Goal: Information Seeking & Learning: Find specific page/section

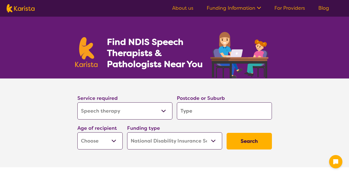
select select "Speech therapy"
select select "NDIS"
select select "Speech therapy"
select select "NDIS"
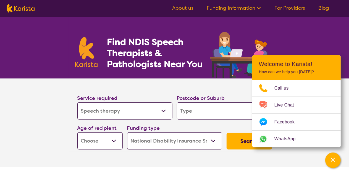
click at [165, 111] on select "Allied Health Assistant Assessment ([MEDICAL_DATA] or [MEDICAL_DATA]) Behaviour…" at bounding box center [124, 110] width 95 height 17
click at [189, 110] on input "search" at bounding box center [224, 110] width 95 height 17
type input "B"
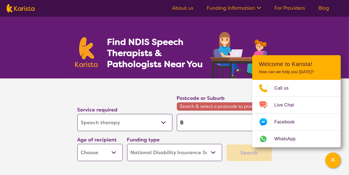
type input "Br"
type input "Bri"
type input "Brig"
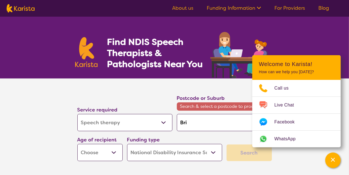
type input "Brig"
type input "Brigh"
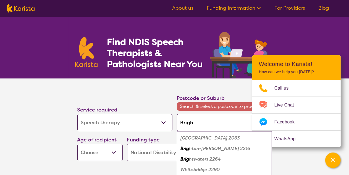
type input "Bright"
type input "Brighto"
type input "[GEOGRAPHIC_DATA]"
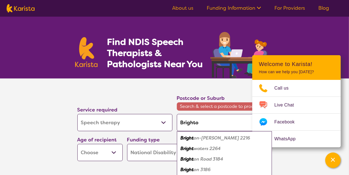
type input "[GEOGRAPHIC_DATA]"
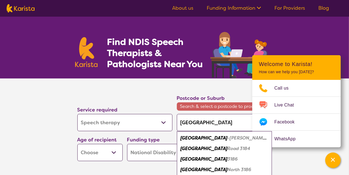
click at [193, 167] on em "[GEOGRAPHIC_DATA]" at bounding box center [204, 169] width 47 height 6
type input "3186"
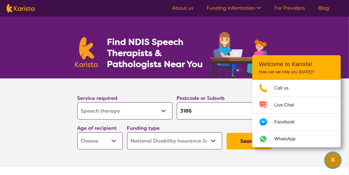
click at [337, 159] on div "Channel Menu" at bounding box center [333, 160] width 11 height 12
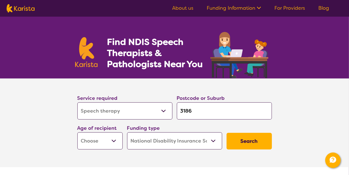
click at [115, 139] on select "Early Childhood - 0 to 9 Child - 10 to 11 Adolescent - 12 to 17 Adult - 18 to 6…" at bounding box center [99, 140] width 45 height 17
select select "AG"
click at [77, 132] on select "Early Childhood - 0 to 9 Child - 10 to 11 Adolescent - 12 to 17 Adult - 18 to 6…" at bounding box center [99, 140] width 45 height 17
select select "AG"
click at [214, 139] on select "Home Care Package (HCP) National Disability Insurance Scheme (NDIS) I don't know" at bounding box center [174, 140] width 95 height 17
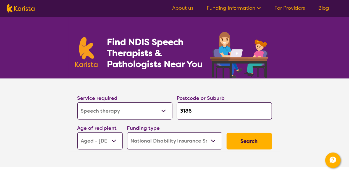
click at [214, 139] on select "Home Care Package (HCP) National Disability Insurance Scheme (NDIS) I don't know" at bounding box center [174, 140] width 95 height 17
select select "i-don-t-know"
click at [127, 132] on select "Home Care Package (HCP) National Disability Insurance Scheme (NDIS) I don't know" at bounding box center [174, 140] width 95 height 17
select select "i-don-t-know"
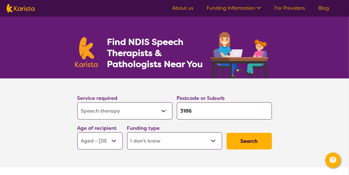
click at [247, 137] on button "Search" at bounding box center [249, 140] width 45 height 17
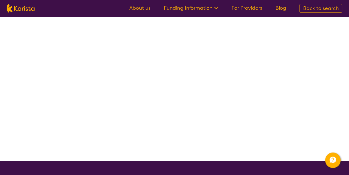
select select "Speech therapy"
select select "AG"
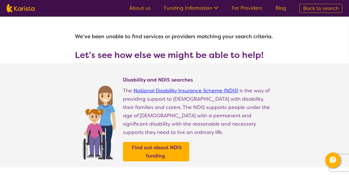
select select "Speech therapy"
select select "AG"
select select "NDIS"
select select "Speech therapy"
select select "AG"
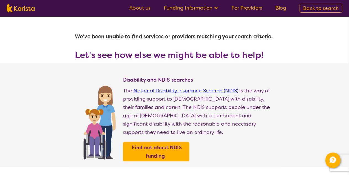
select select "NDIS"
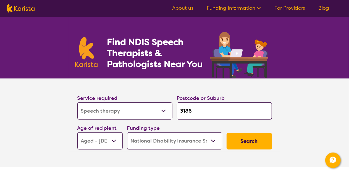
click at [216, 139] on select "Home Care Package (HCP) National Disability Insurance Scheme (NDIS) I don't know" at bounding box center [174, 140] width 95 height 17
select select "HCP"
click at [127, 132] on select "Home Care Package (HCP) National Disability Insurance Scheme (NDIS) I don't know" at bounding box center [174, 140] width 95 height 17
select select "HCP"
click at [250, 139] on button "Search" at bounding box center [249, 140] width 45 height 17
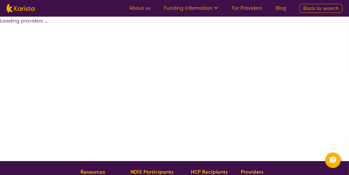
select select "by_score"
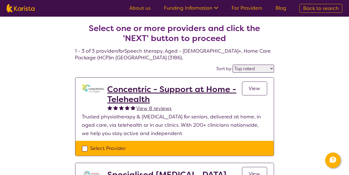
drag, startPoint x: 274, startPoint y: 109, endPoint x: 302, endPoint y: 97, distance: 30.2
click at [302, 97] on div "Select one or more providers and click the 'NEXT' button to proceed 1 - 3 of 3 …" at bounding box center [174, 172] width 349 height 311
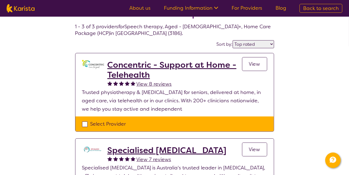
scroll to position [7, 0]
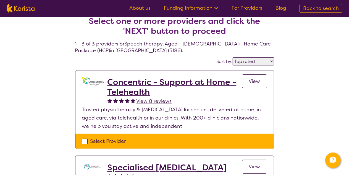
select select "Speech therapy"
select select "AG"
select select "NDIS"
select select "Speech therapy"
select select "AG"
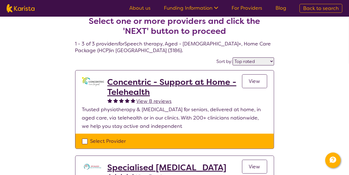
select select "NDIS"
